Goal: Communication & Community: Answer question/provide support

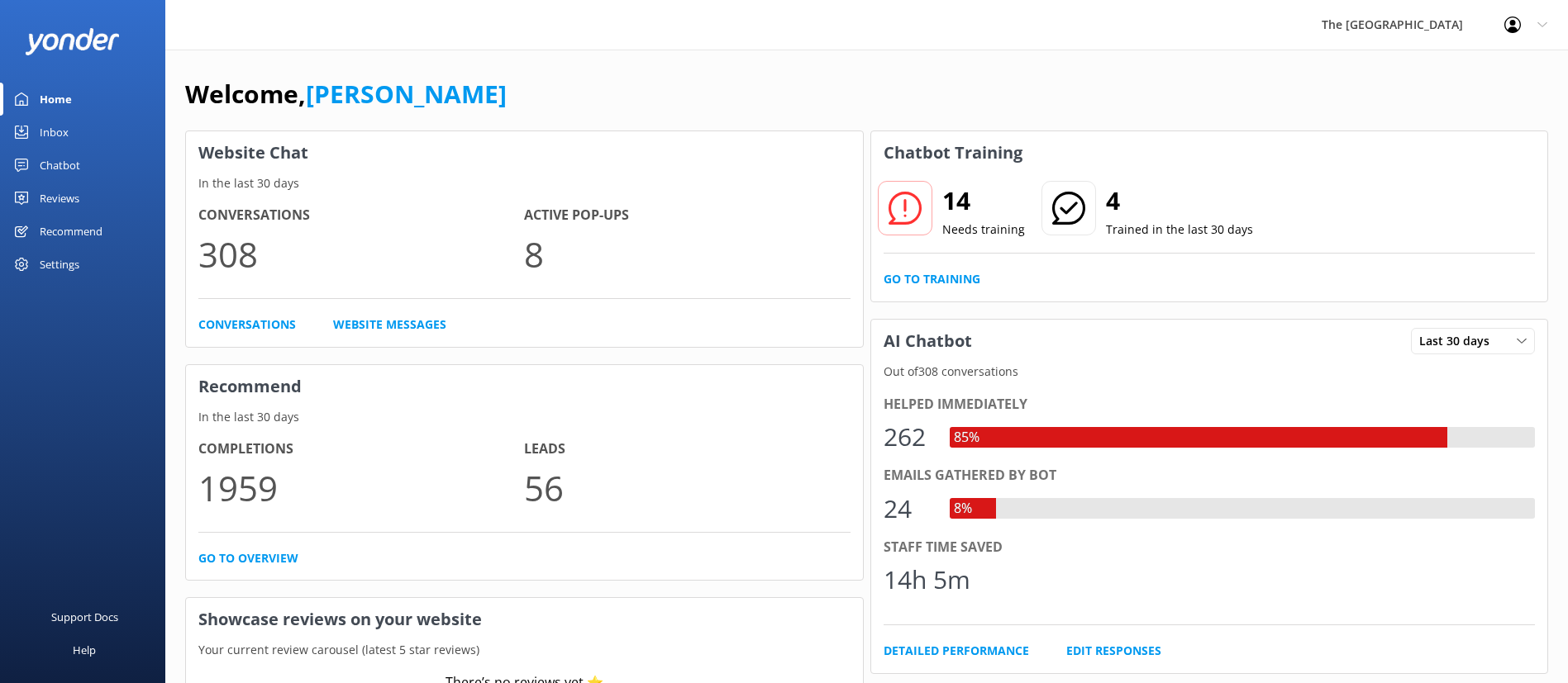
click at [73, 134] on link "Inbox" at bounding box center [82, 132] width 165 height 33
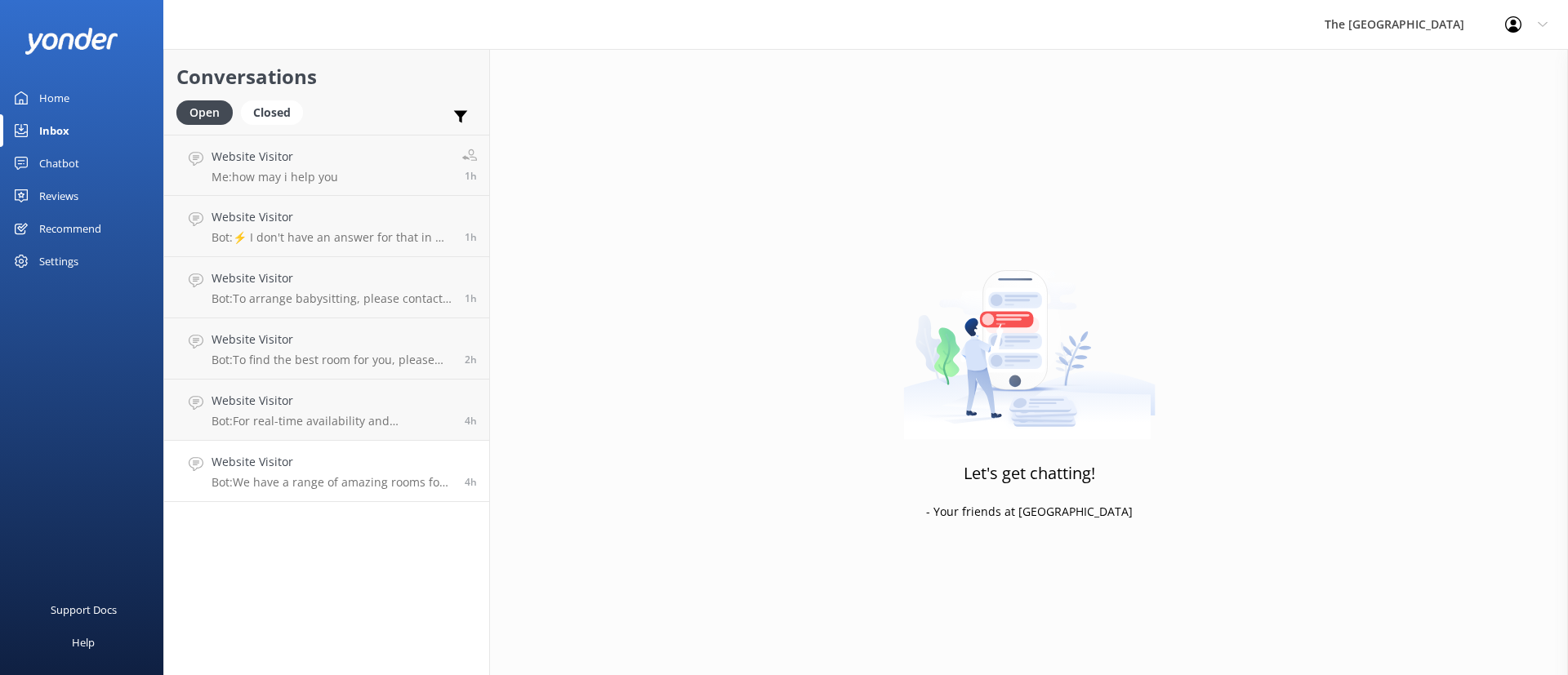
click at [348, 482] on p "Bot: We have a range of amazing rooms for you to choose from. The best way to h…" at bounding box center [332, 482] width 241 height 14
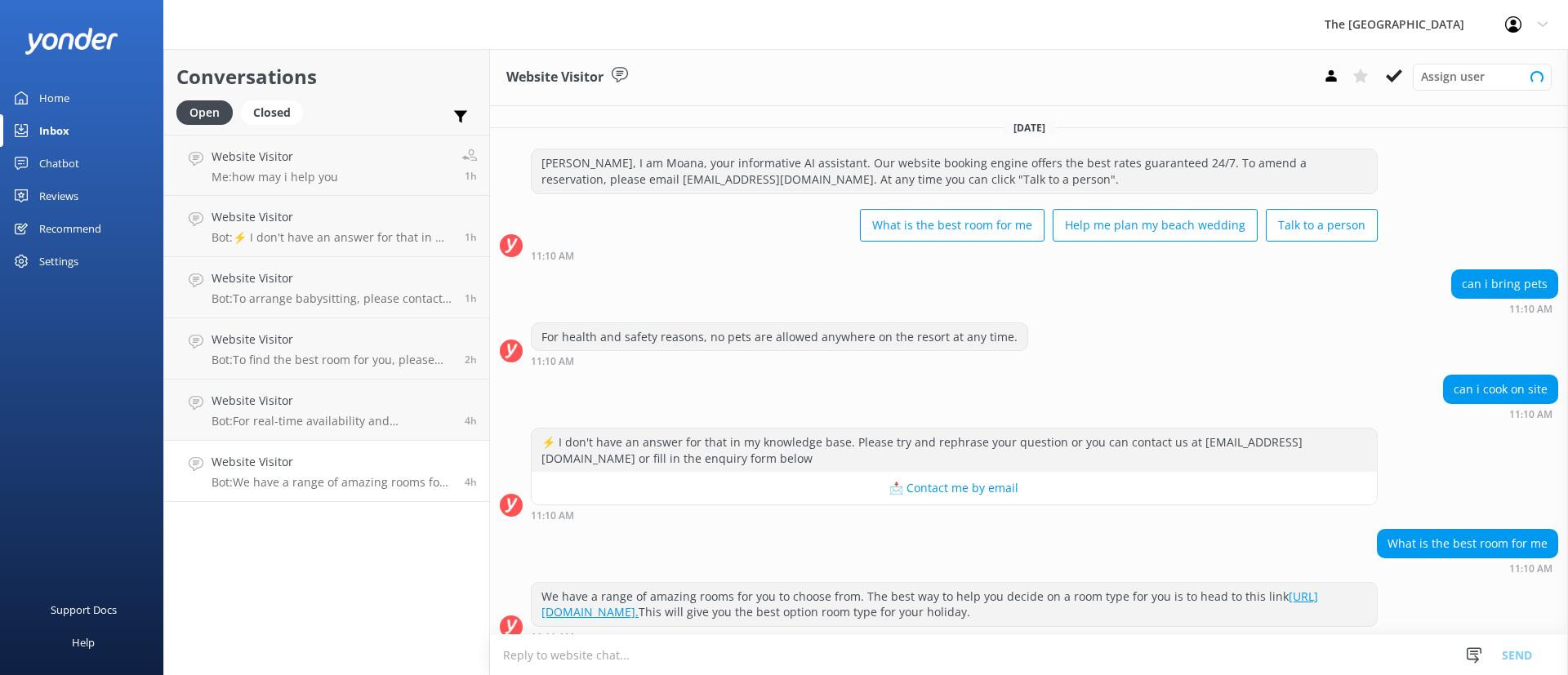
scroll to position [16, 0]
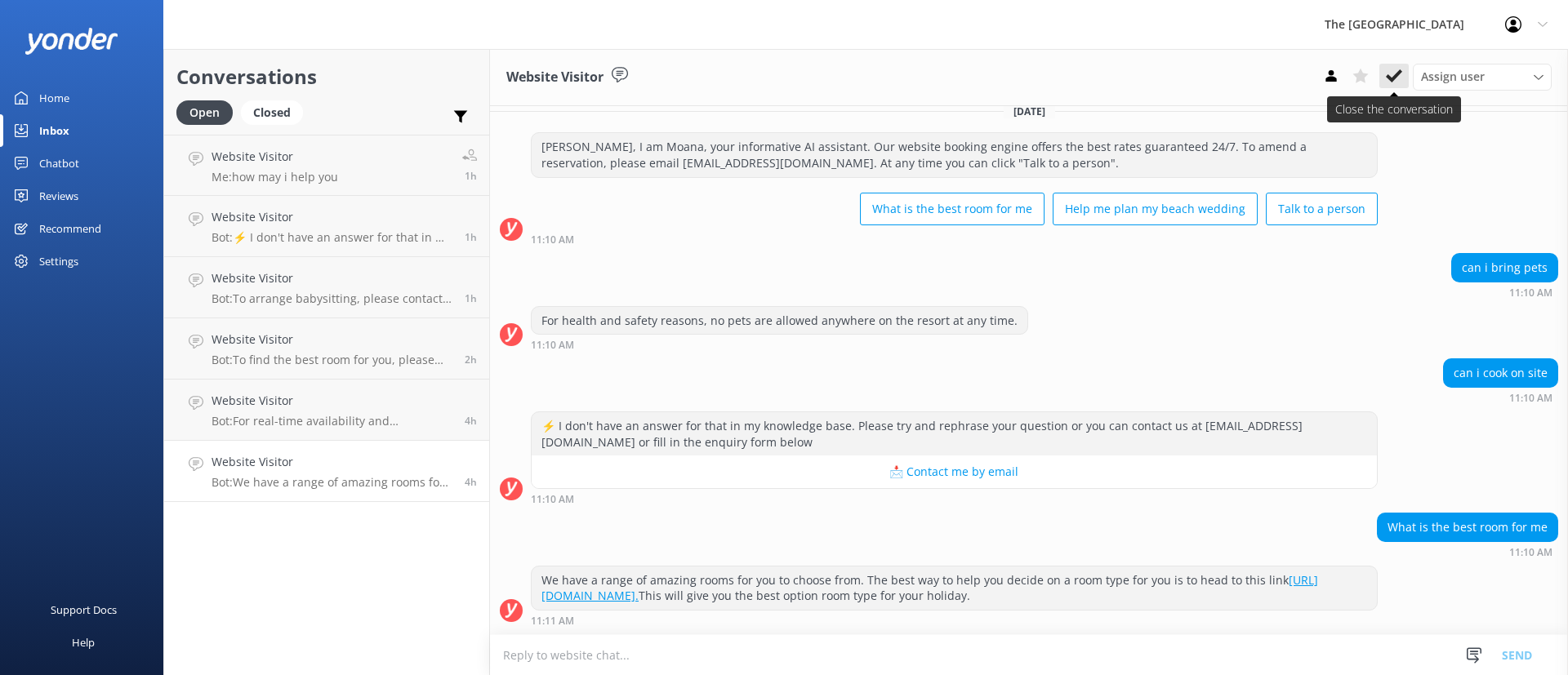
click at [1386, 82] on icon at bounding box center [1394, 75] width 16 height 16
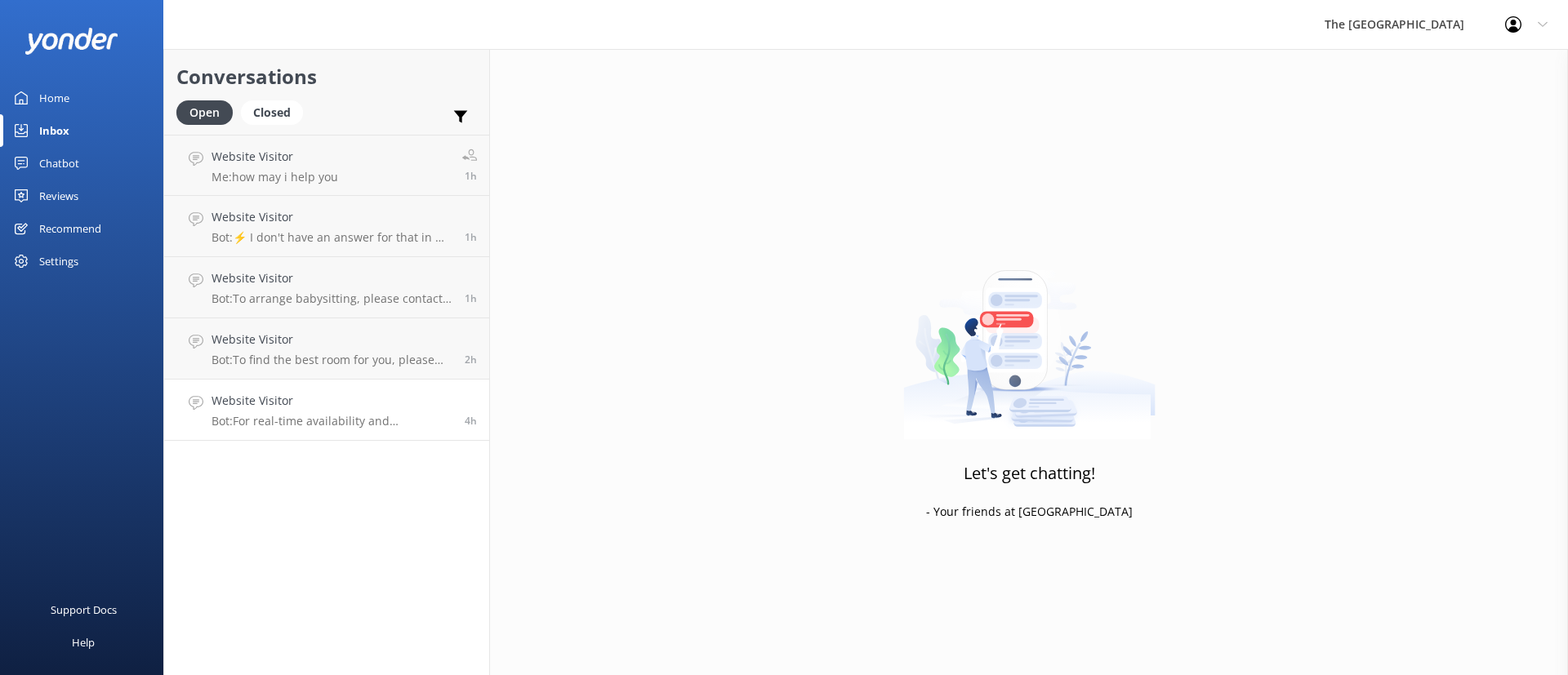
click at [374, 420] on p "Bot: For real-time availability and accommodation bookings from [DATE] to [DATE…" at bounding box center [332, 420] width 241 height 14
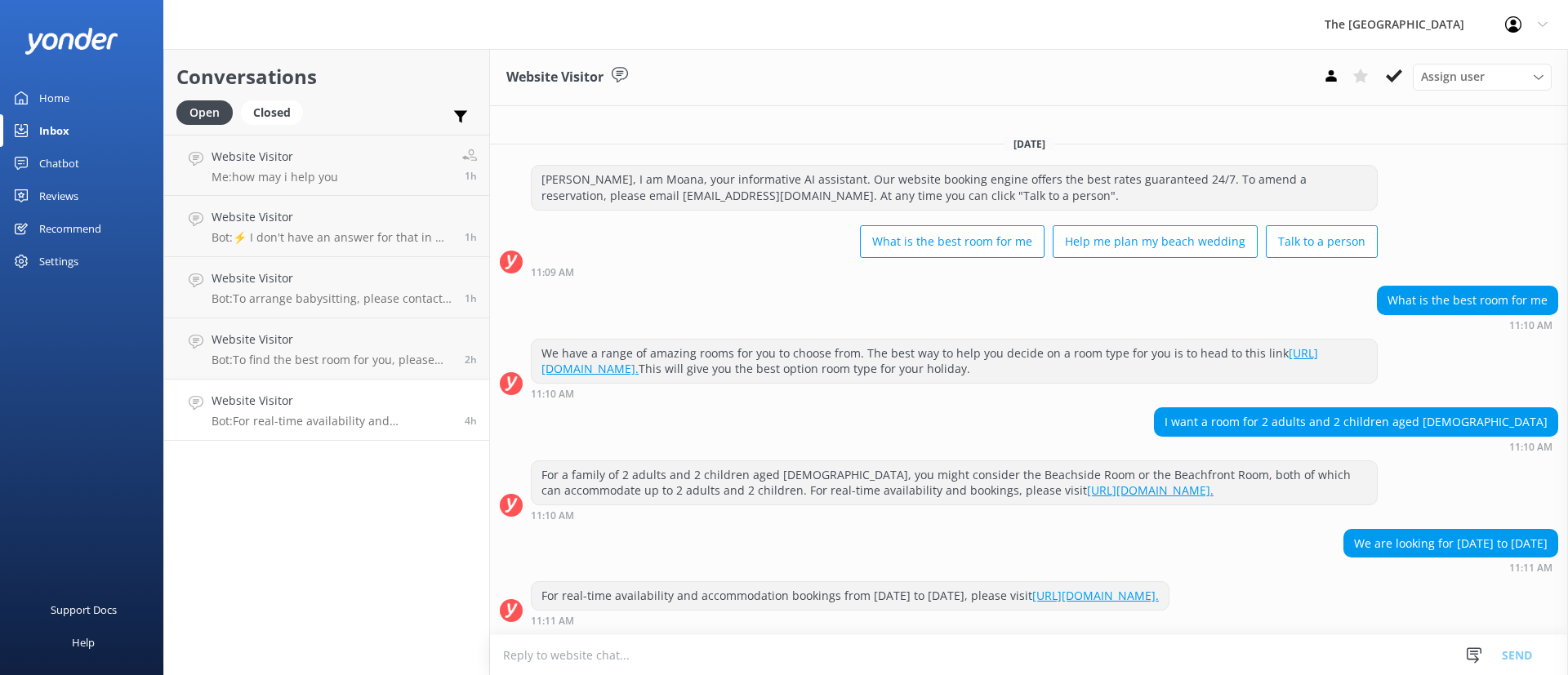
scroll to position [15, 0]
click at [1394, 61] on div "Website Visitor Assign user Rarotongan Tata [PERSON_NAME] [PERSON_NAME] [PERSON…" at bounding box center [1029, 78] width 1078 height 58
click at [1390, 93] on div "Website Visitor Assign user Rarotongan Tata [PERSON_NAME] [PERSON_NAME] [PERSON…" at bounding box center [1029, 78] width 1078 height 58
click at [1393, 80] on use at bounding box center [1394, 75] width 16 height 13
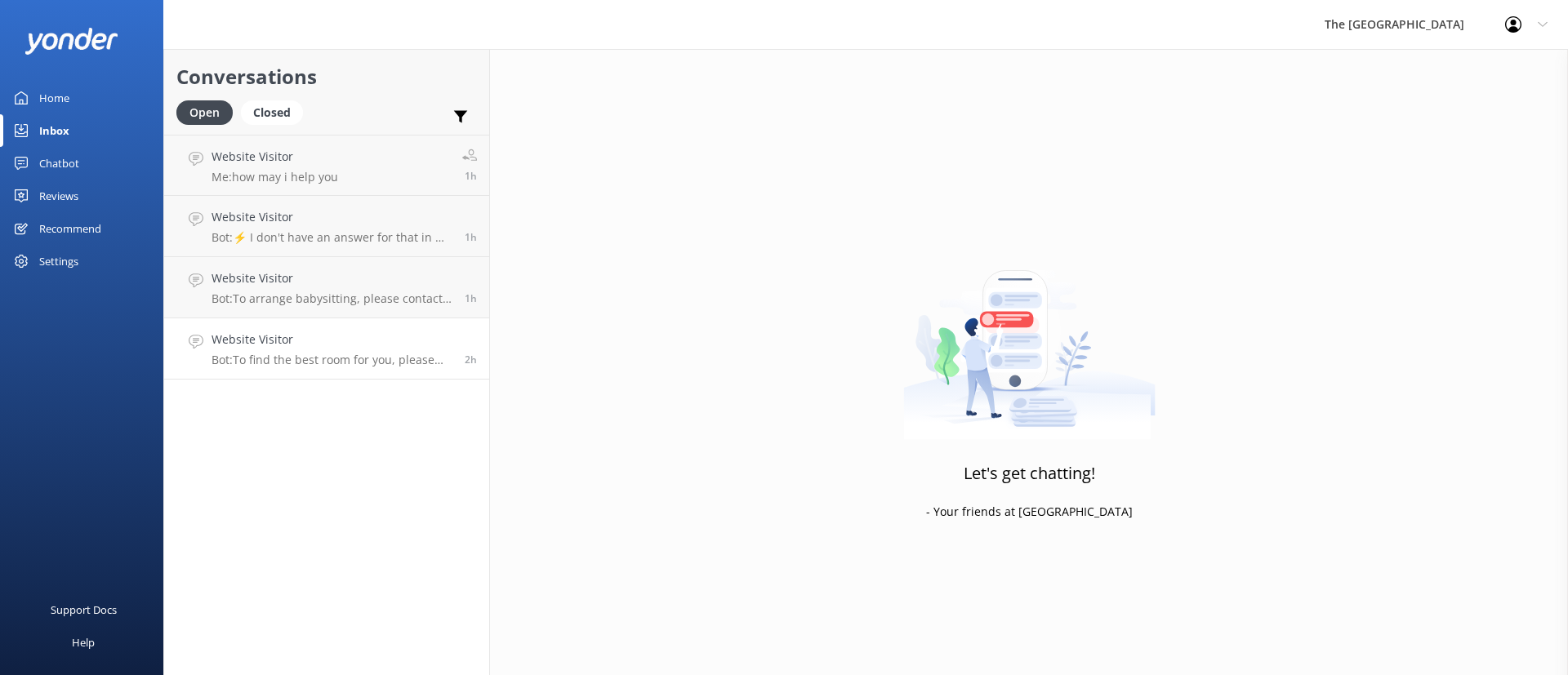
click at [345, 359] on p "Bot: To find the best room for you, please visit this link for a personalised r…" at bounding box center [332, 359] width 241 height 14
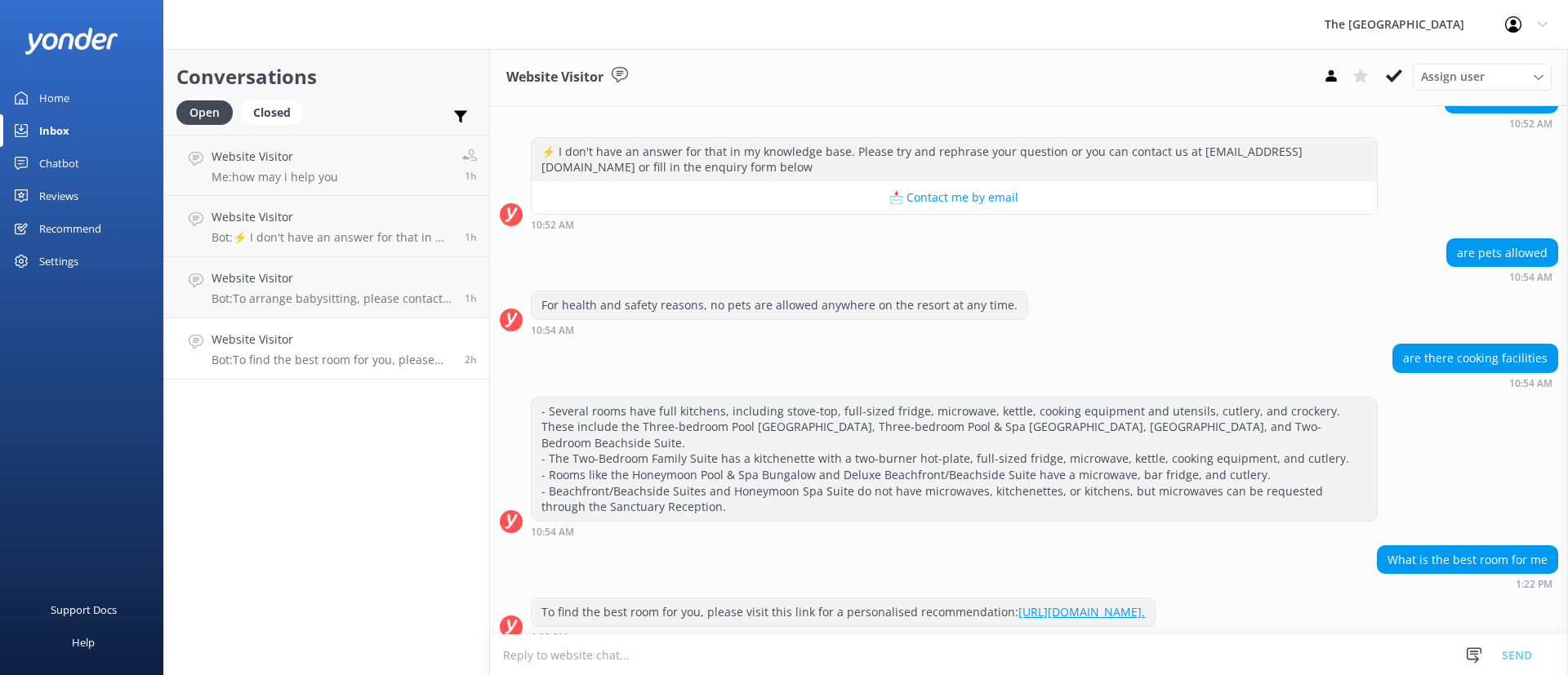
scroll to position [1386, 0]
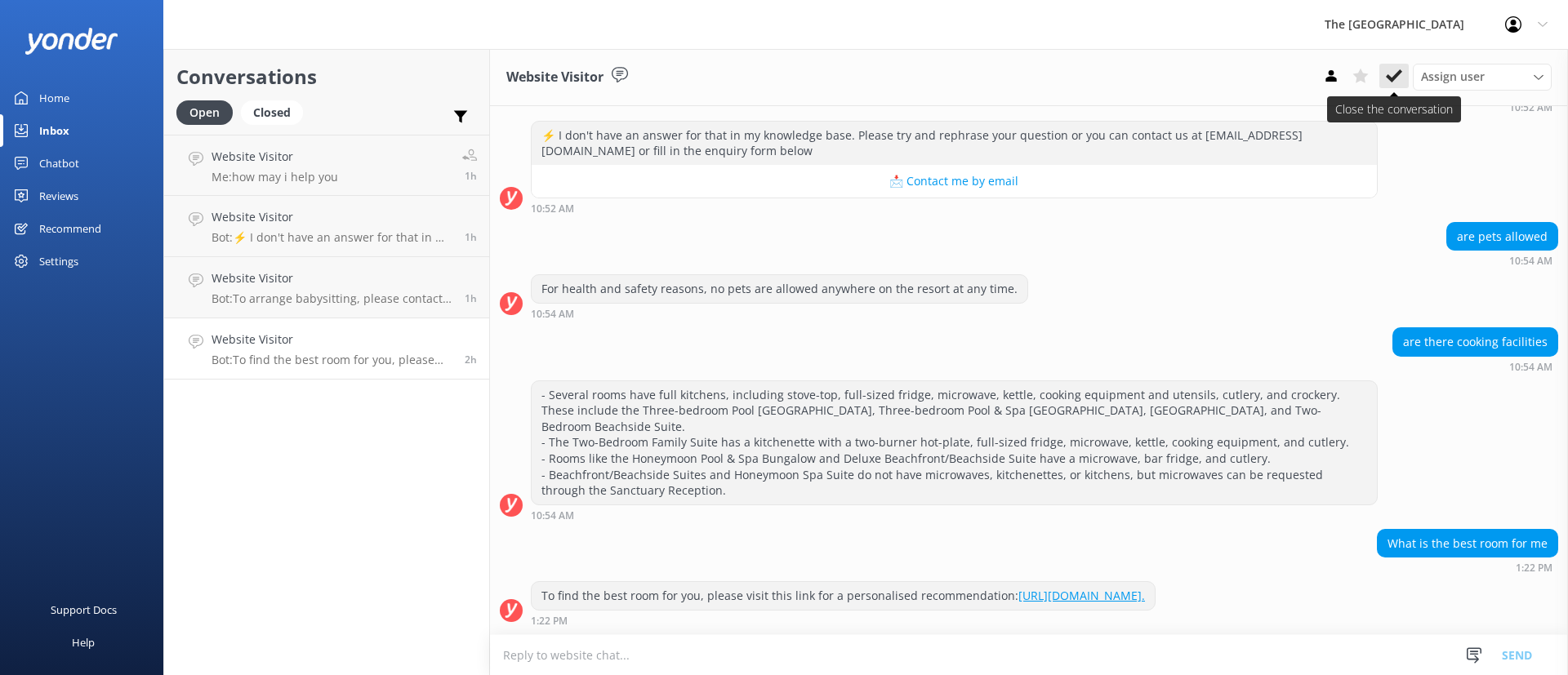
click at [1401, 74] on icon at bounding box center [1394, 75] width 16 height 16
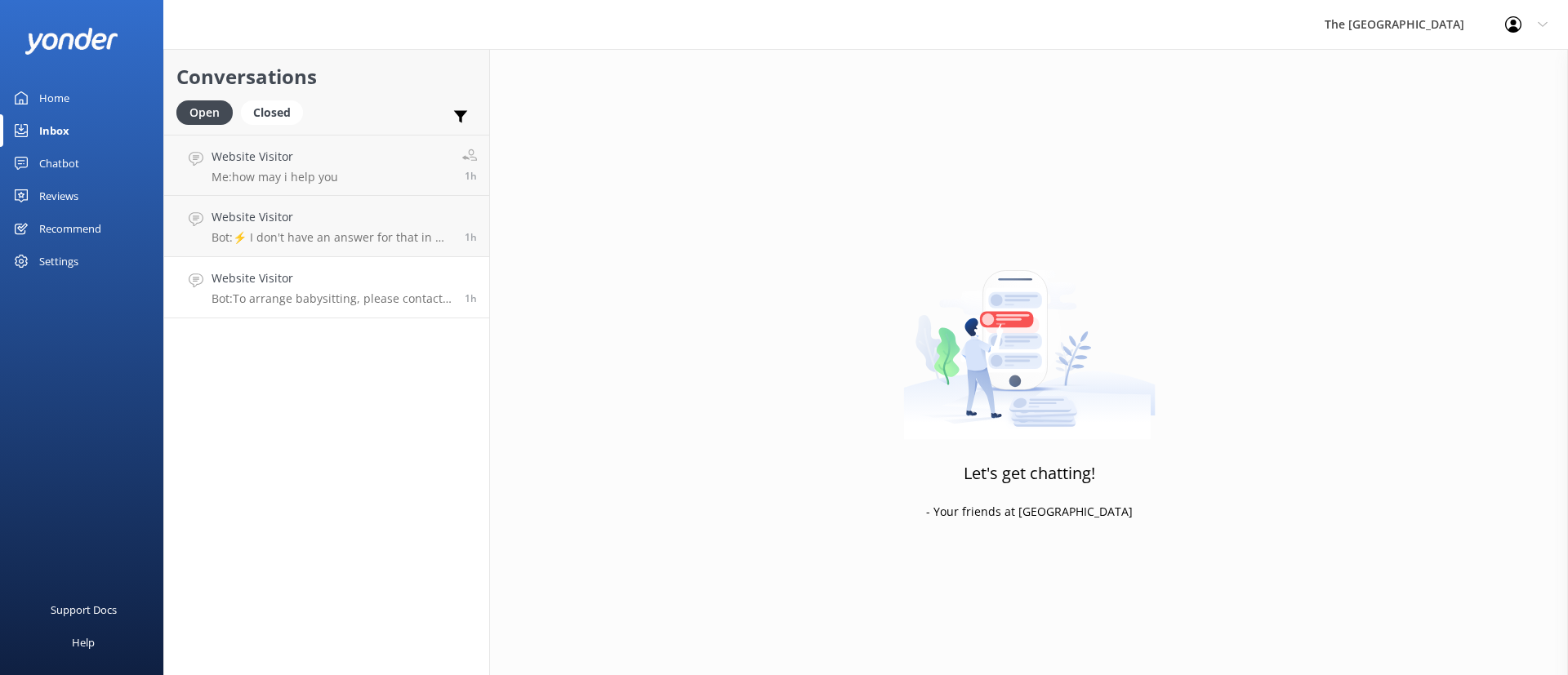
click at [379, 277] on h4 "Website Visitor" at bounding box center [332, 278] width 241 height 18
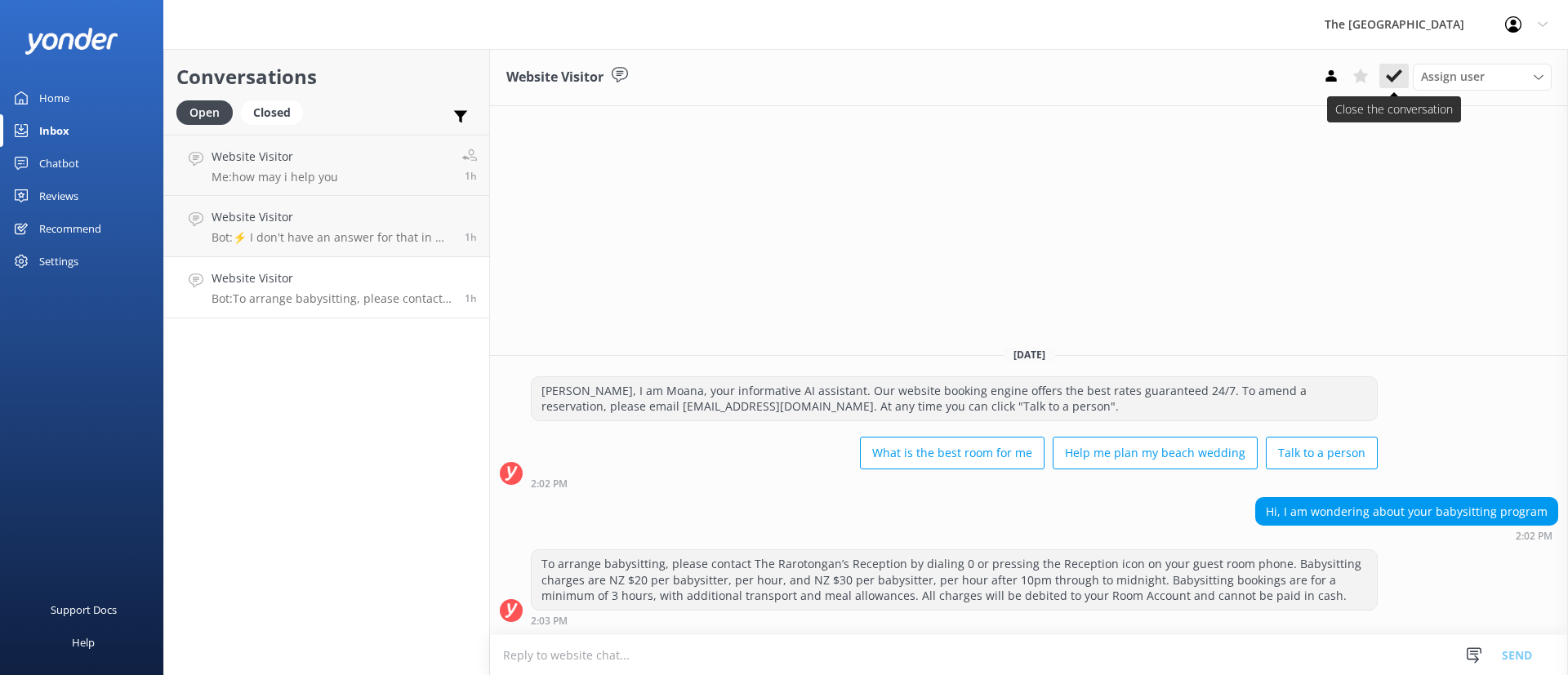
click at [1391, 78] on use at bounding box center [1394, 75] width 16 height 13
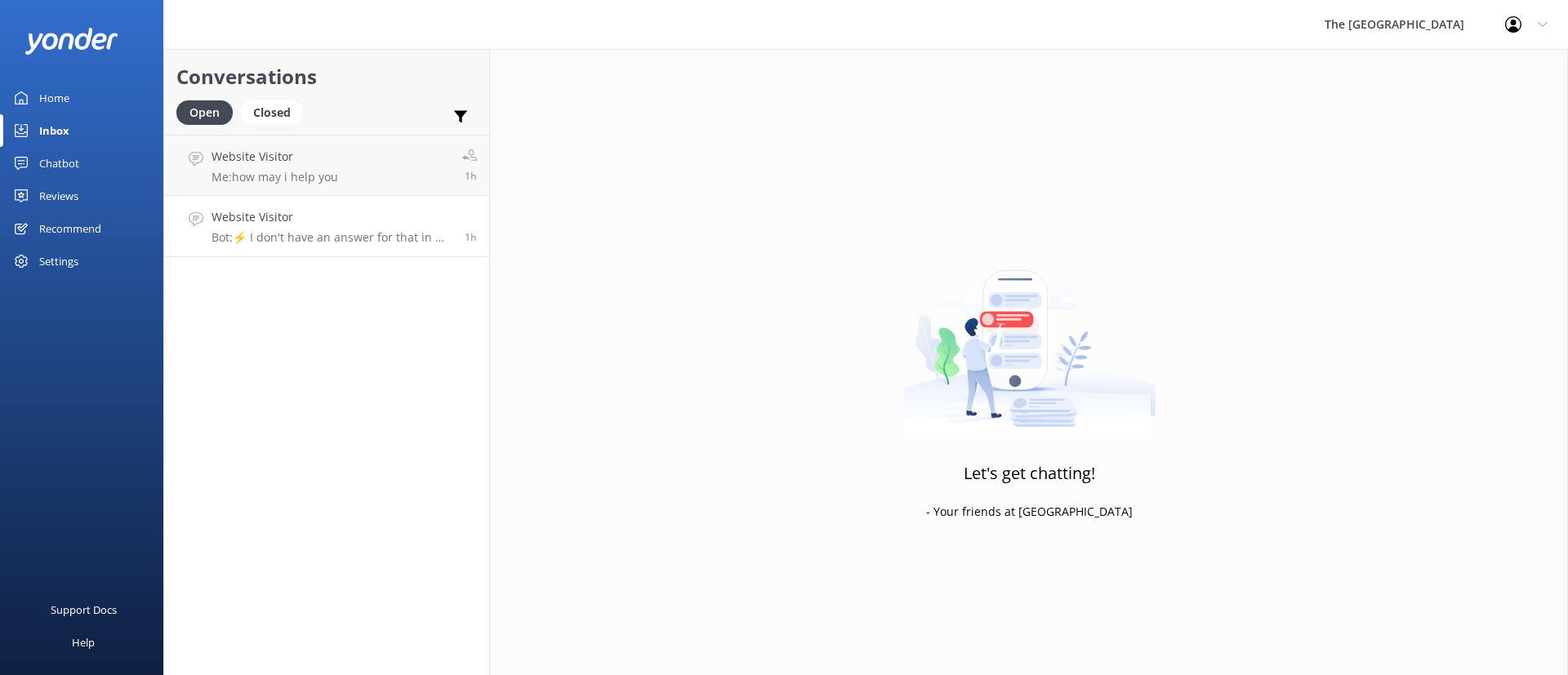
click at [301, 232] on p "Bot: ⚡ I don't have an answer for that in my knowledge base. Please try and rep…" at bounding box center [332, 237] width 241 height 14
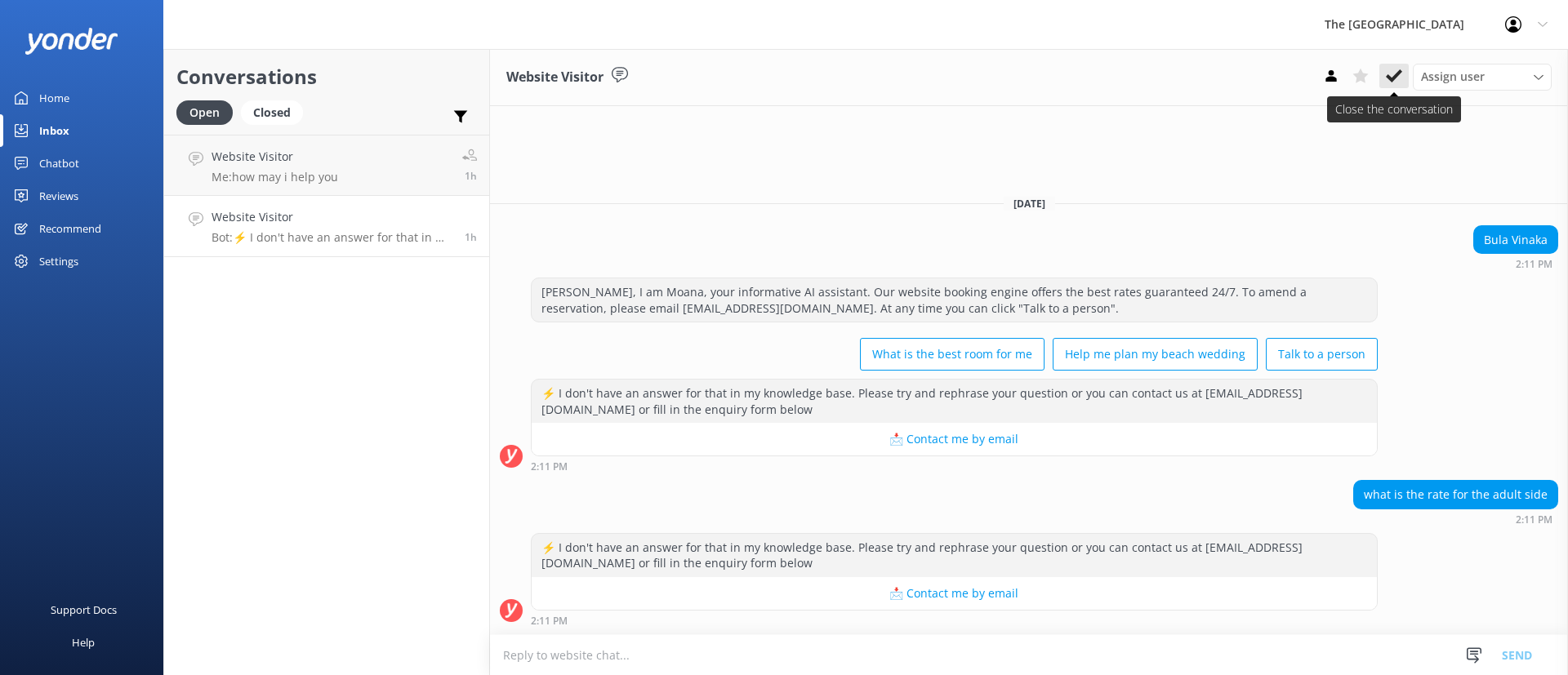
click at [1389, 63] on button at bounding box center [1394, 75] width 30 height 25
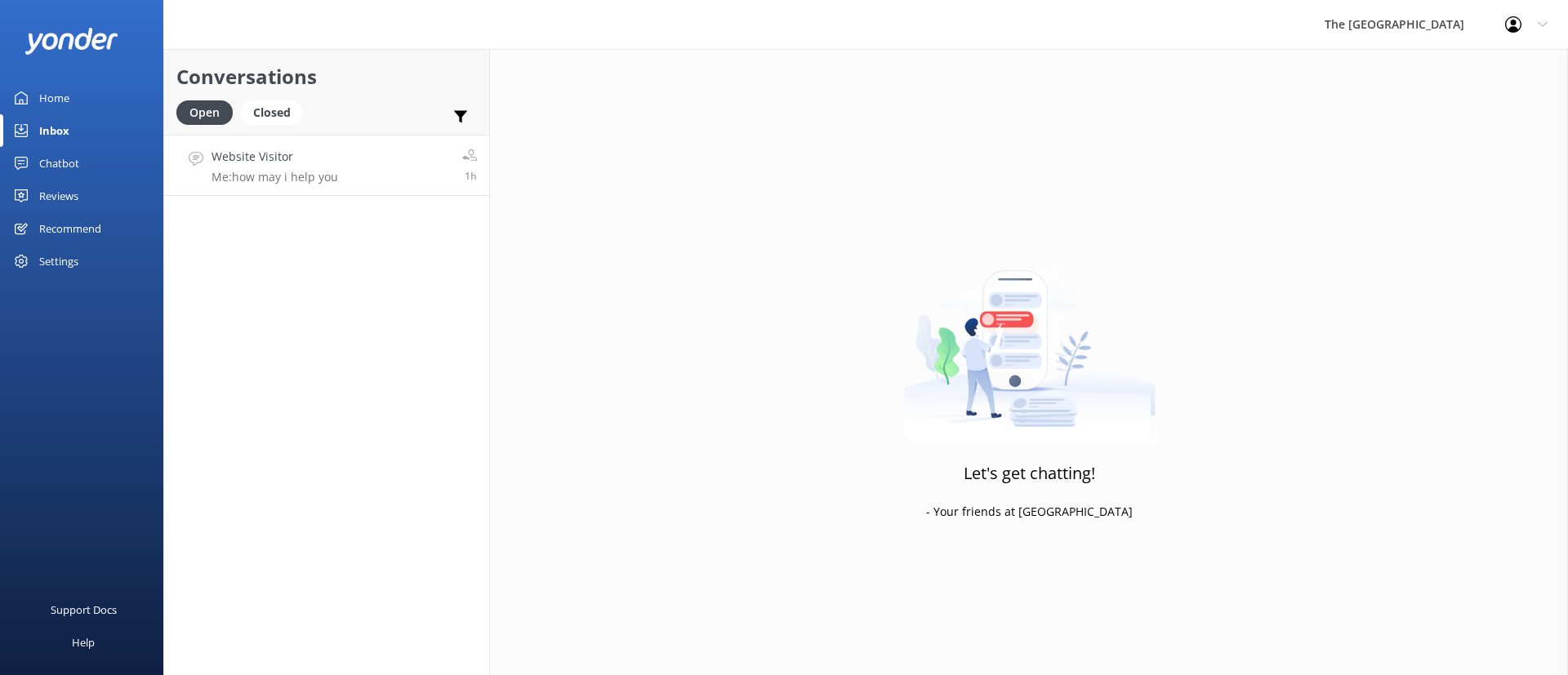
click at [330, 170] on p "Me: how may i help you" at bounding box center [275, 177] width 127 height 14
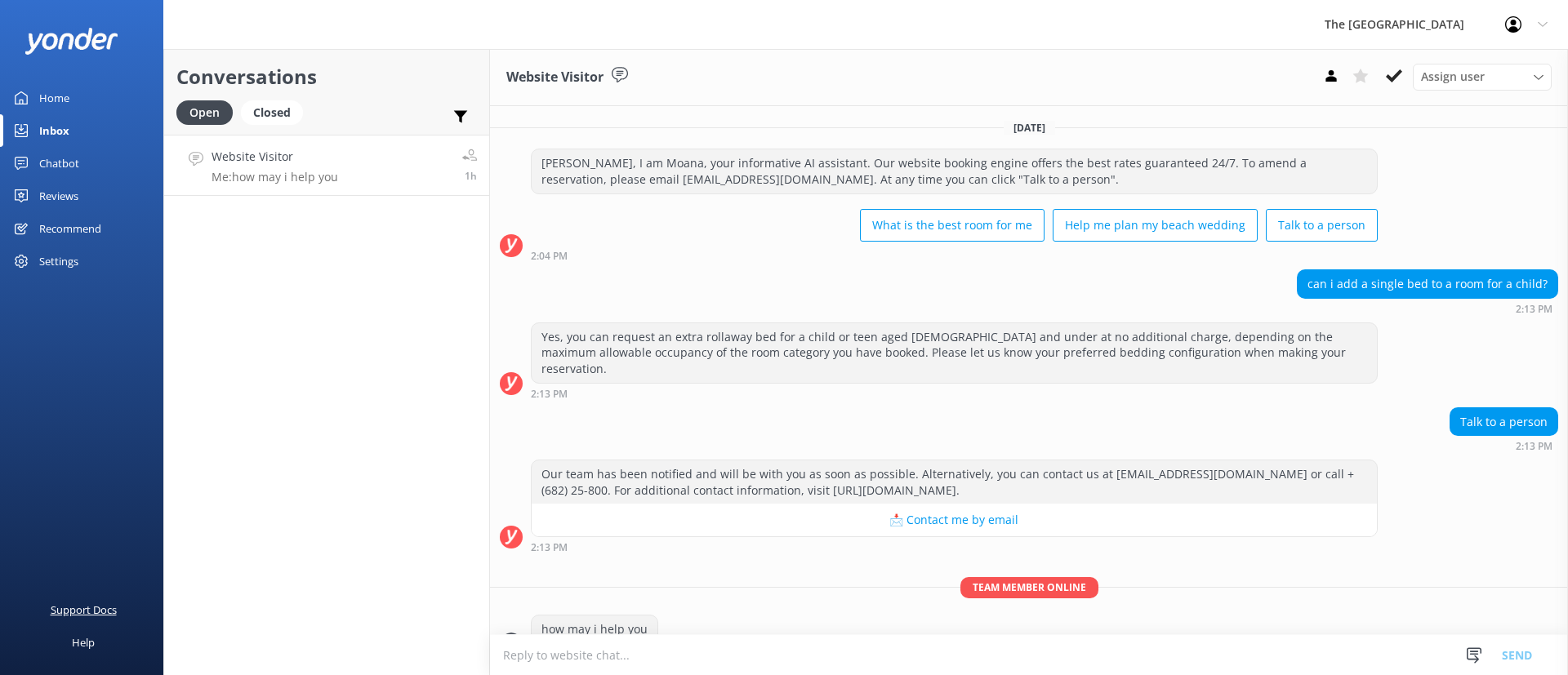
scroll to position [17, 0]
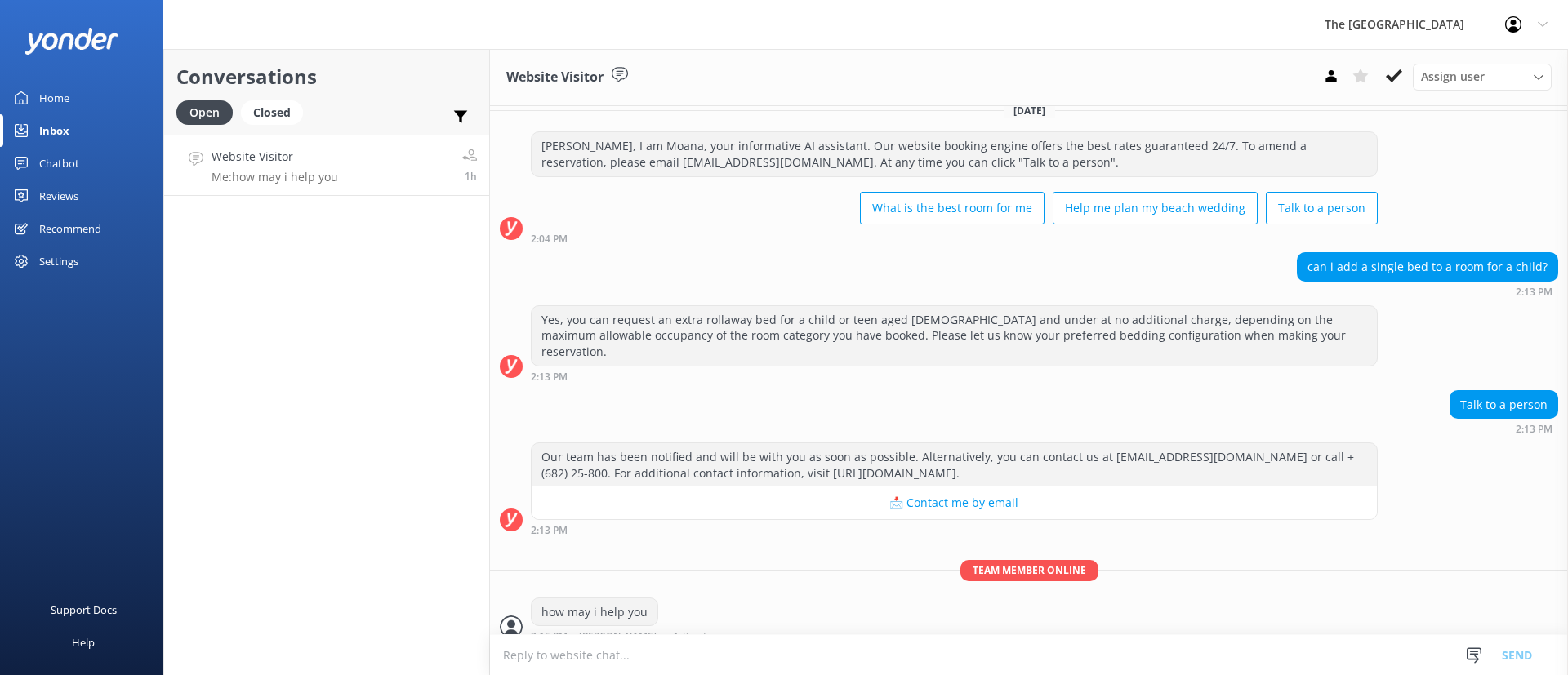
click at [1498, 567] on div "Team member online how may i help you 2:15 PM [PERSON_NAME] Read" at bounding box center [1029, 605] width 1078 height 91
click at [1398, 72] on use at bounding box center [1394, 75] width 16 height 13
click at [317, 307] on div "Conversations Open Closed Important Assigned to me Unassigned Website Visitor M…" at bounding box center [327, 362] width 327 height 626
